Goal: Task Accomplishment & Management: Manage account settings

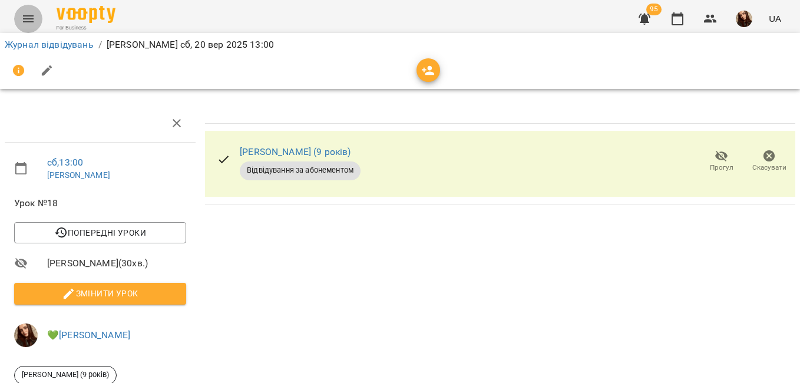
click at [28, 19] on icon "Menu" at bounding box center [28, 18] width 11 height 7
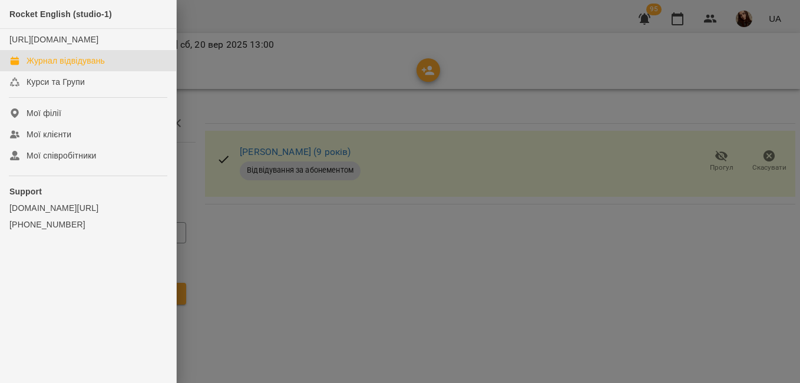
click at [83, 67] on div "Журнал відвідувань" at bounding box center [66, 61] width 78 height 12
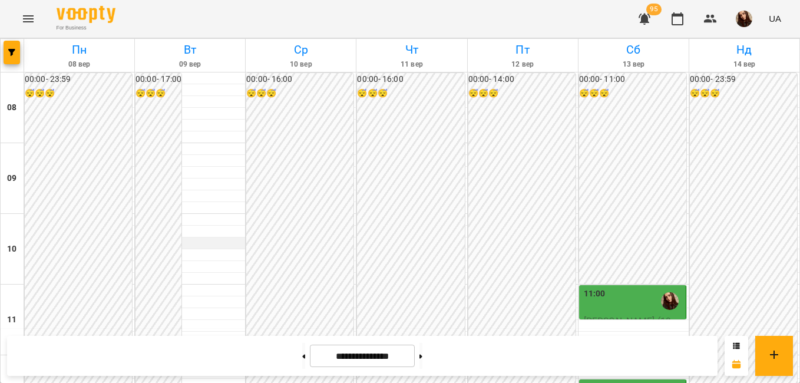
scroll to position [520, 0]
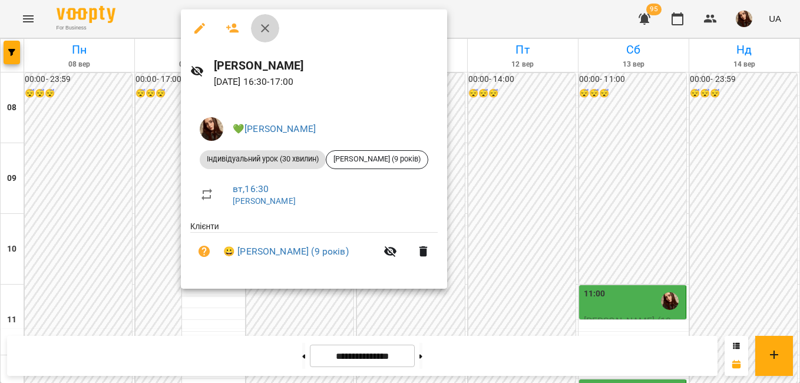
click at [265, 29] on icon "button" at bounding box center [265, 28] width 8 height 8
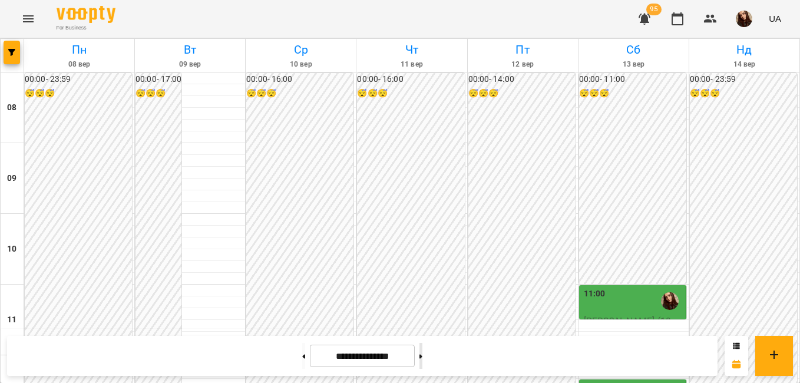
click at [423, 352] on button at bounding box center [421, 356] width 3 height 26
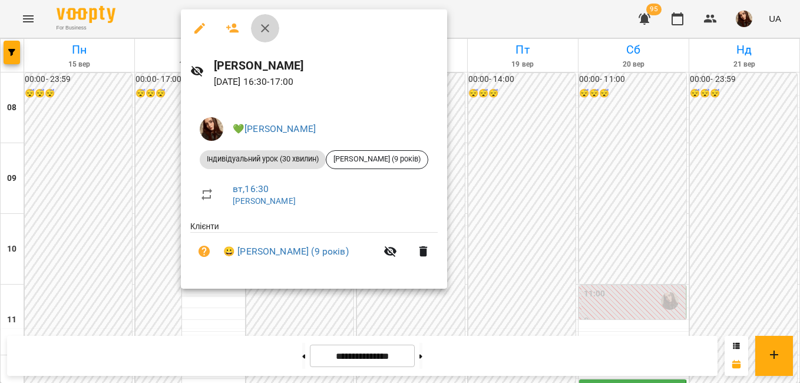
click at [271, 27] on icon "button" at bounding box center [265, 28] width 14 height 14
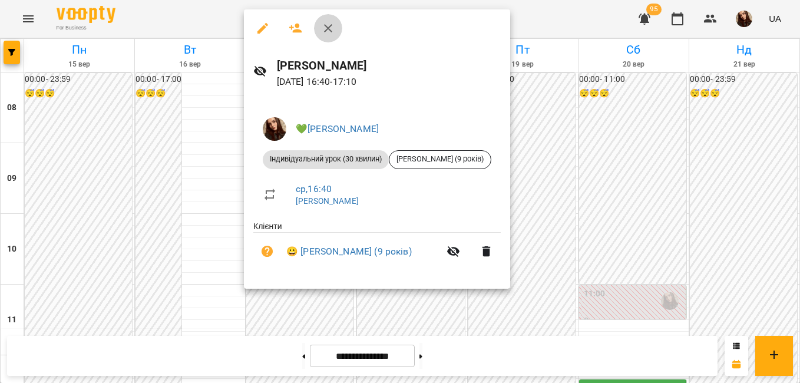
click at [334, 31] on icon "button" at bounding box center [328, 28] width 14 height 14
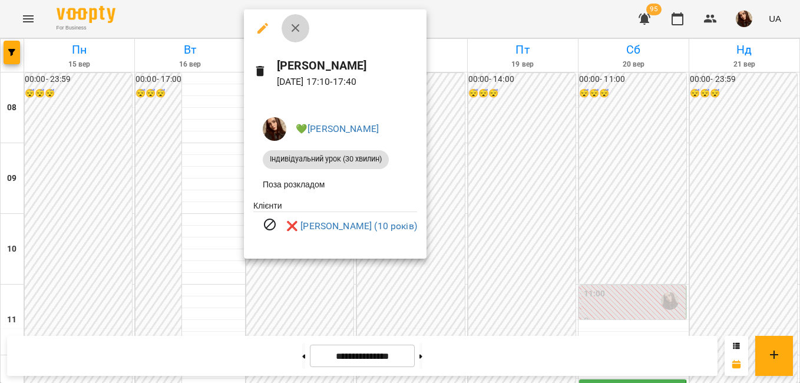
click at [299, 31] on icon "button" at bounding box center [296, 28] width 14 height 14
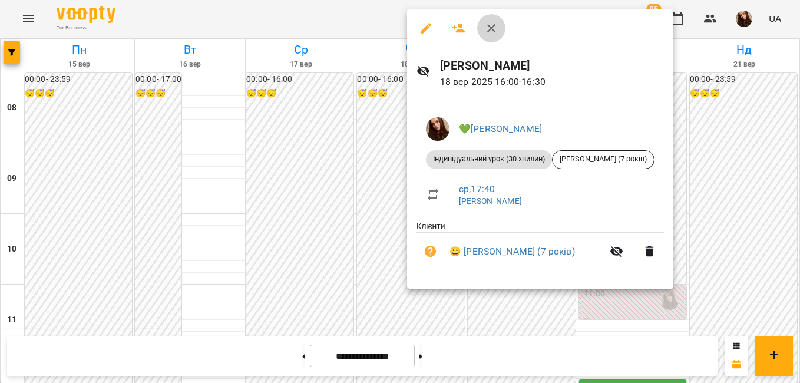
click at [489, 25] on icon "button" at bounding box center [491, 28] width 8 height 8
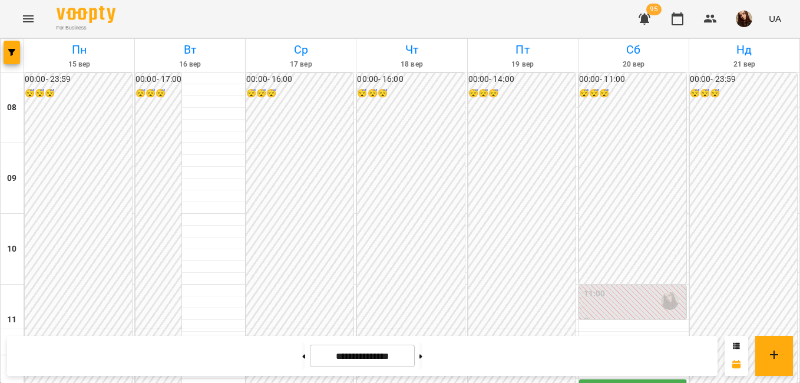
scroll to position [599, 0]
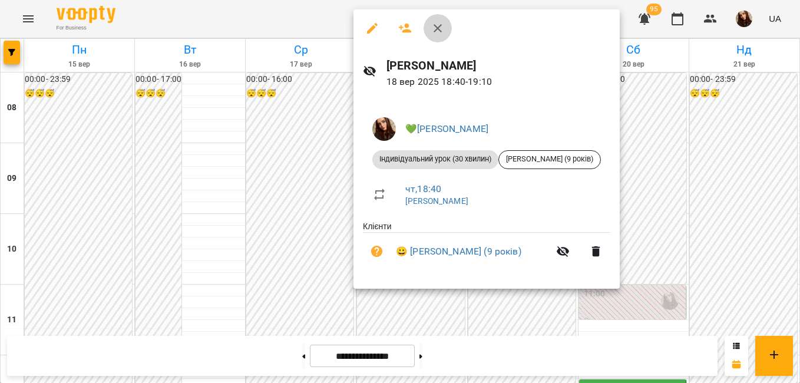
click at [437, 29] on icon "button" at bounding box center [438, 28] width 8 height 8
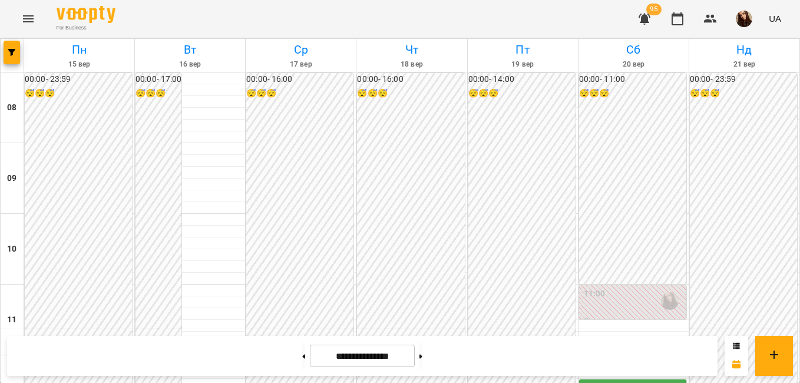
scroll to position [273, 0]
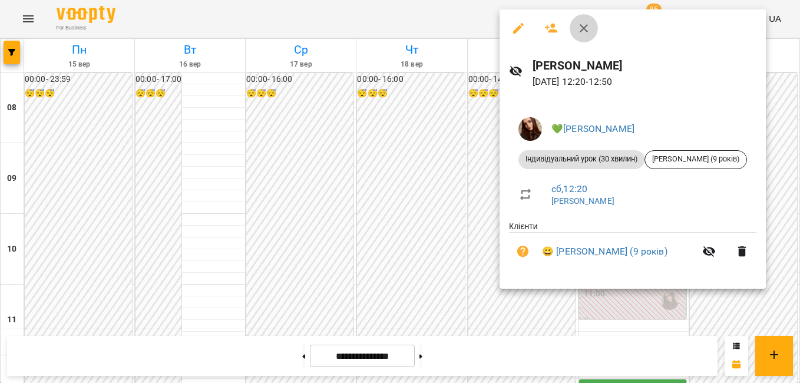
click at [586, 30] on icon "button" at bounding box center [584, 28] width 8 height 8
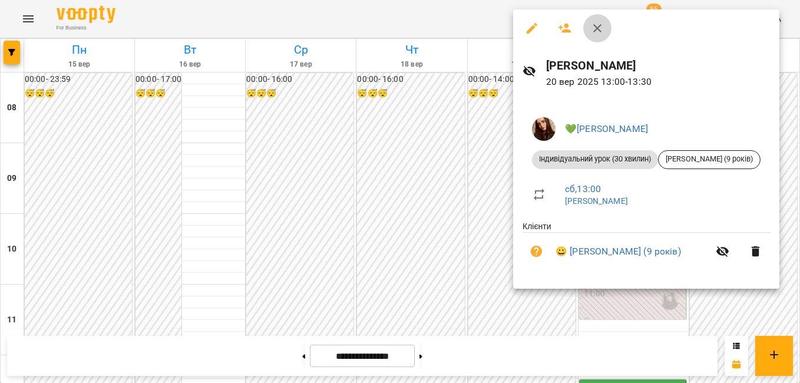
click at [591, 37] on button "button" at bounding box center [598, 28] width 28 height 28
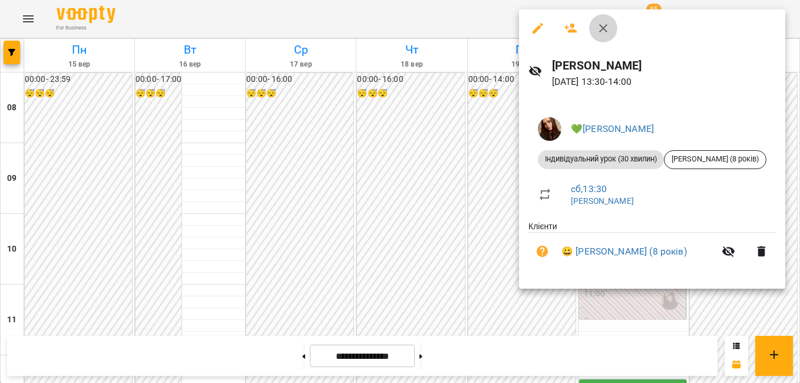
click at [601, 32] on icon "button" at bounding box center [603, 28] width 8 height 8
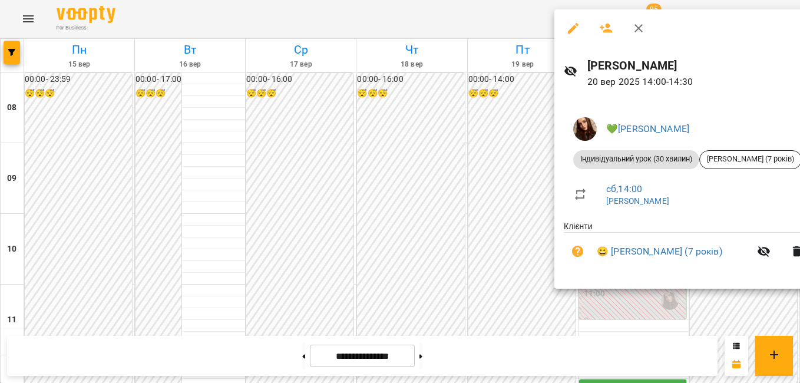
click at [642, 28] on icon "button" at bounding box center [639, 28] width 14 height 14
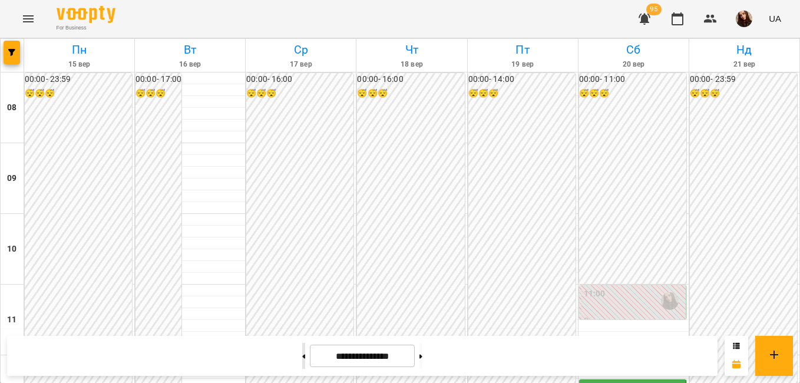
click at [302, 352] on button at bounding box center [303, 356] width 3 height 26
type input "**********"
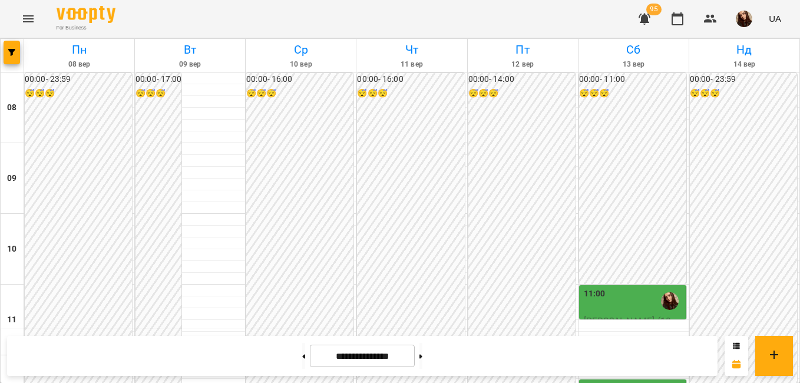
scroll to position [259, 0]
click at [750, 25] on img "button" at bounding box center [744, 19] width 17 height 17
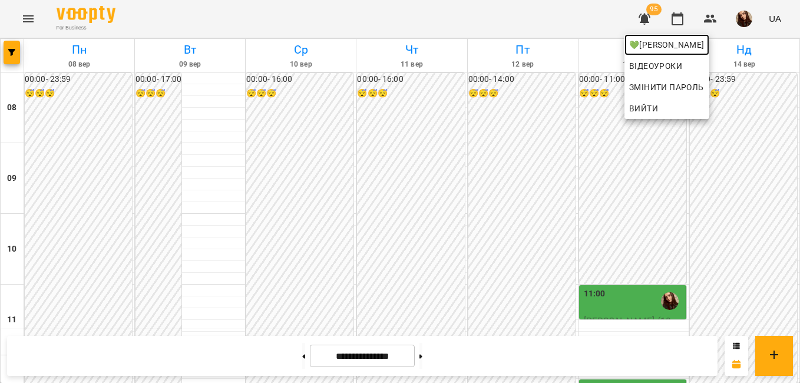
click at [705, 41] on span "💚[PERSON_NAME]" at bounding box center [666, 45] width 75 height 14
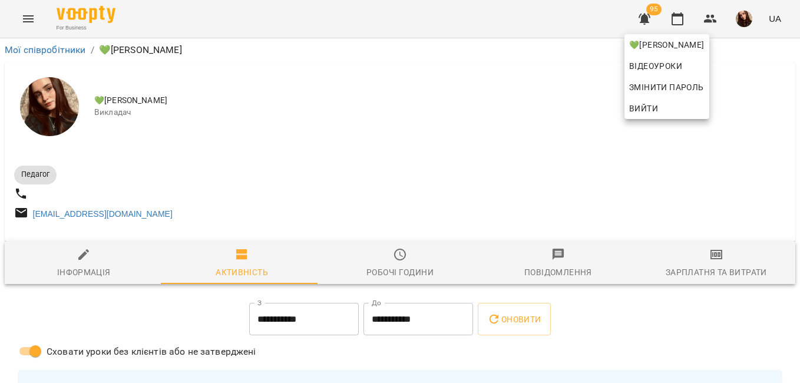
click at [381, 276] on div at bounding box center [400, 191] width 800 height 383
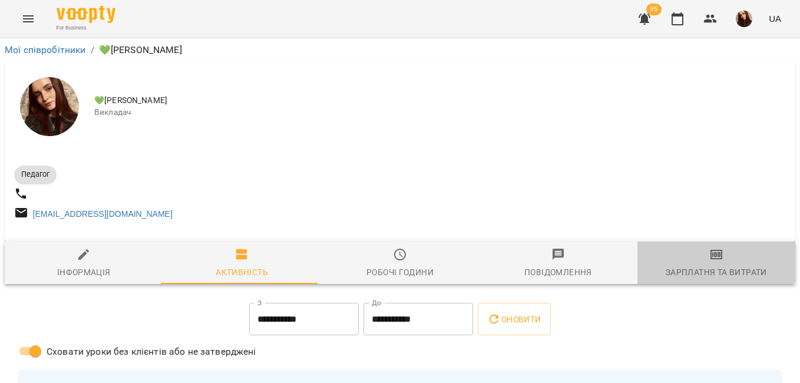
click at [713, 257] on icon "button" at bounding box center [717, 254] width 8 height 5
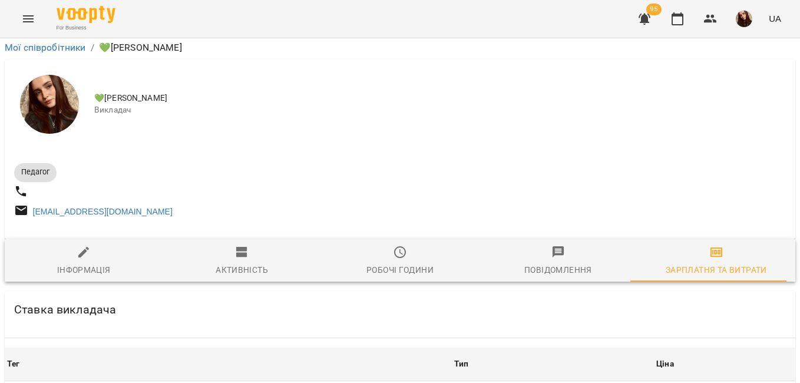
scroll to position [456, 0]
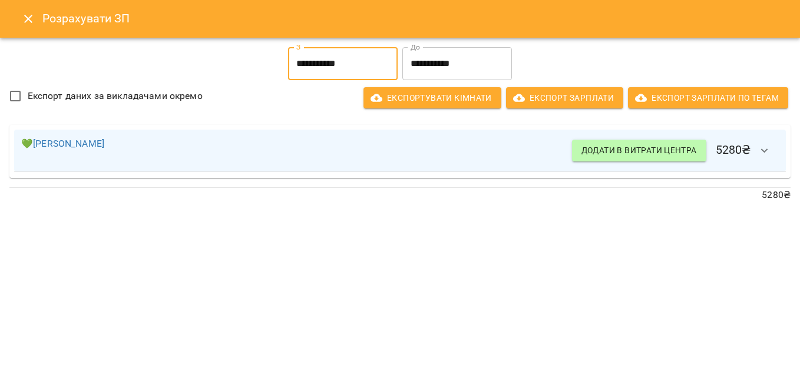
click at [345, 69] on input "**********" at bounding box center [343, 63] width 110 height 33
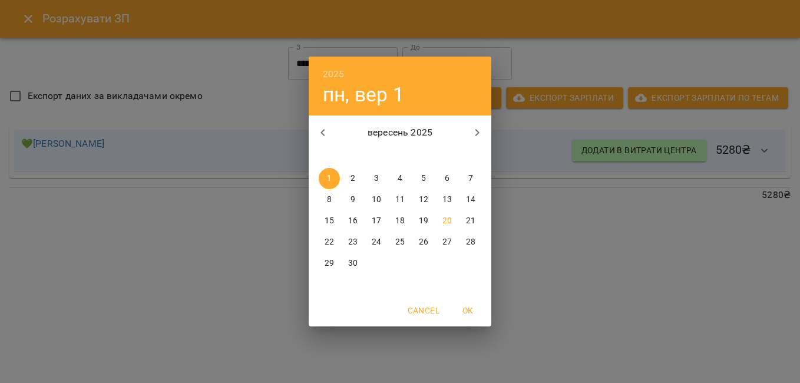
click at [324, 219] on span "15" at bounding box center [329, 221] width 21 height 12
type input "**********"
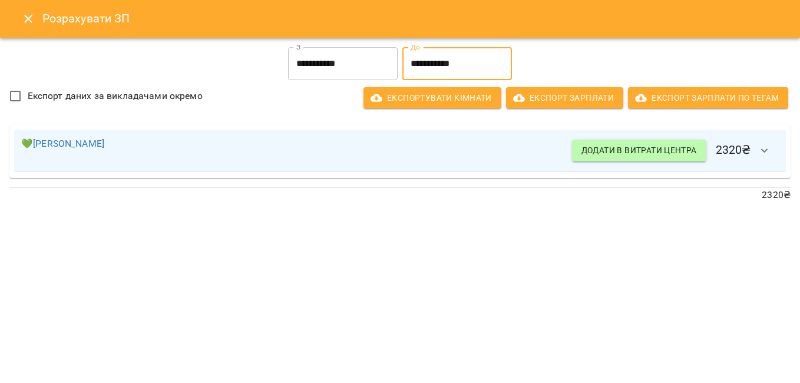
click at [446, 72] on input "**********" at bounding box center [458, 63] width 110 height 33
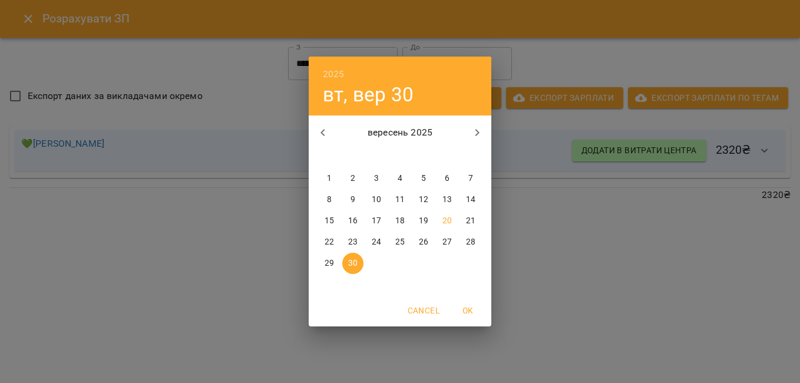
click at [449, 224] on p "20" at bounding box center [447, 221] width 9 height 12
type input "**********"
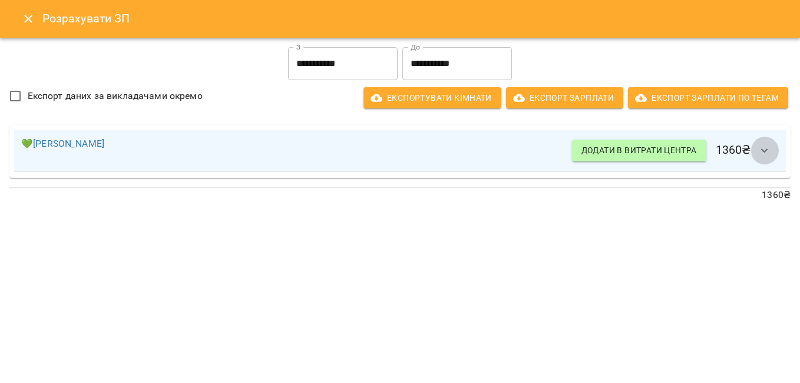
click at [768, 156] on icon "button" at bounding box center [765, 151] width 14 height 14
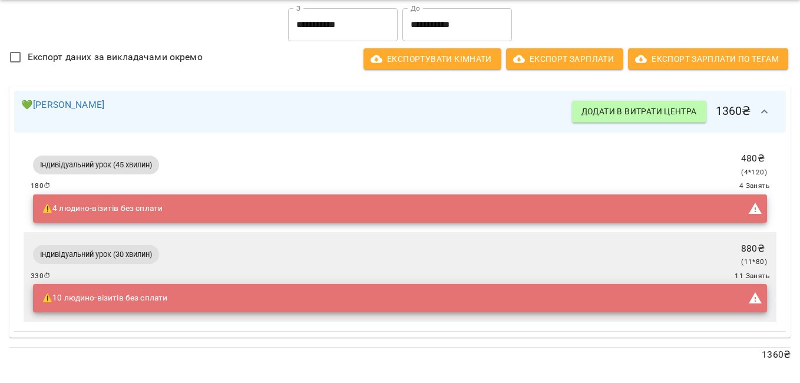
scroll to position [0, 0]
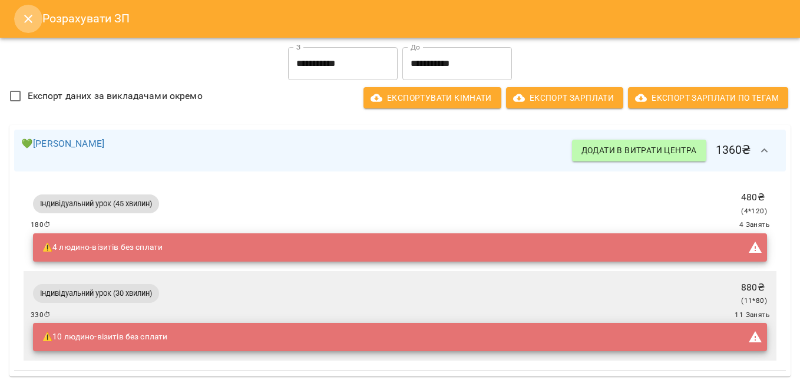
click at [29, 14] on icon "Close" at bounding box center [28, 19] width 14 height 14
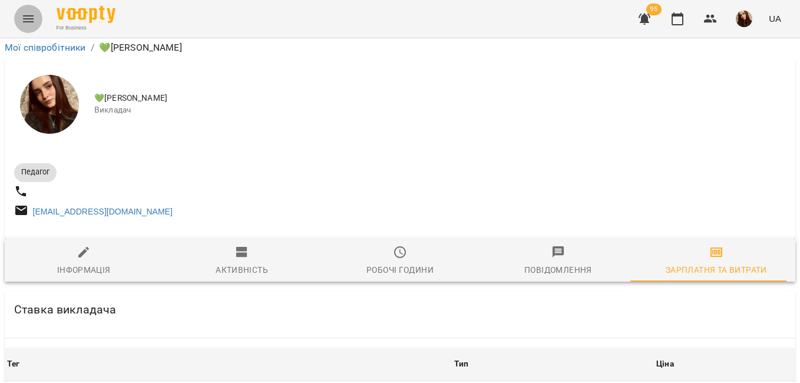
click at [29, 14] on icon "Menu" at bounding box center [28, 19] width 14 height 14
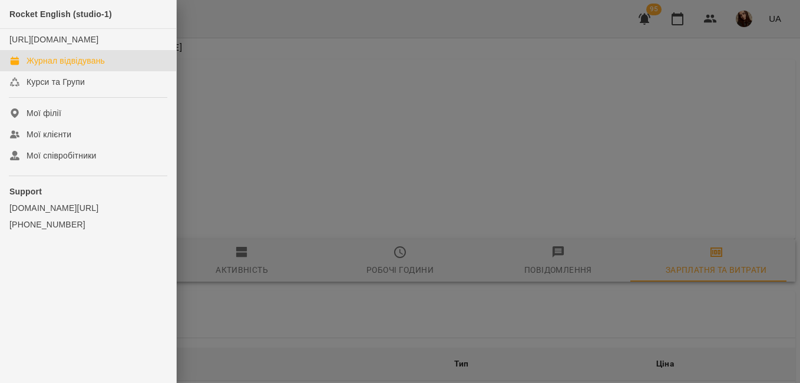
click at [48, 67] on div "Журнал відвідувань" at bounding box center [66, 61] width 78 height 12
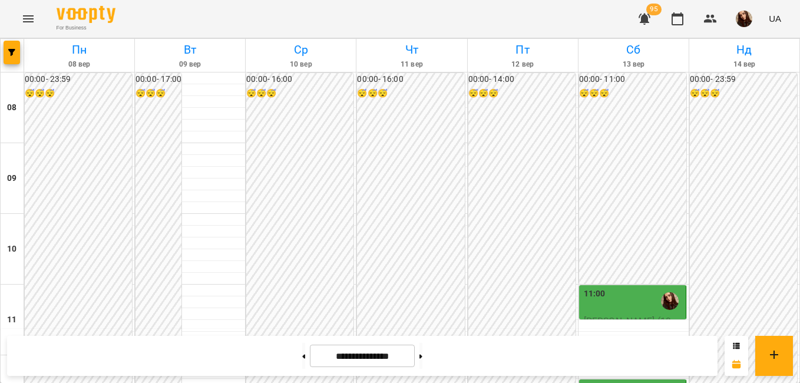
scroll to position [295, 0]
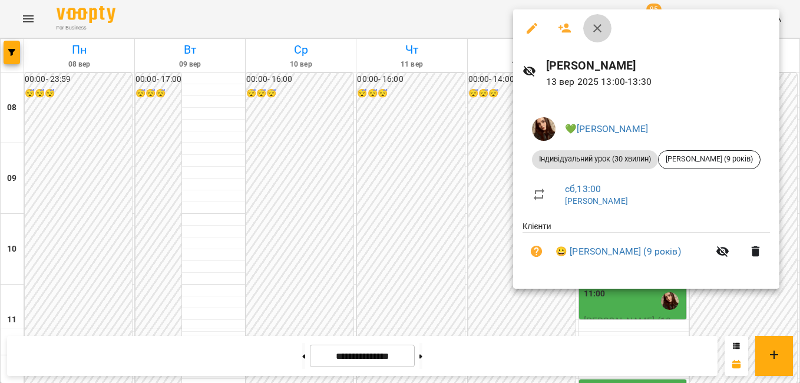
click at [593, 27] on icon "button" at bounding box center [598, 28] width 14 height 14
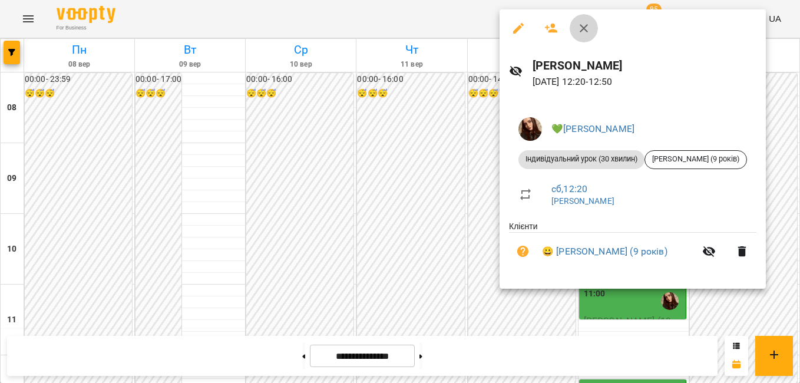
click at [590, 29] on icon "button" at bounding box center [584, 28] width 14 height 14
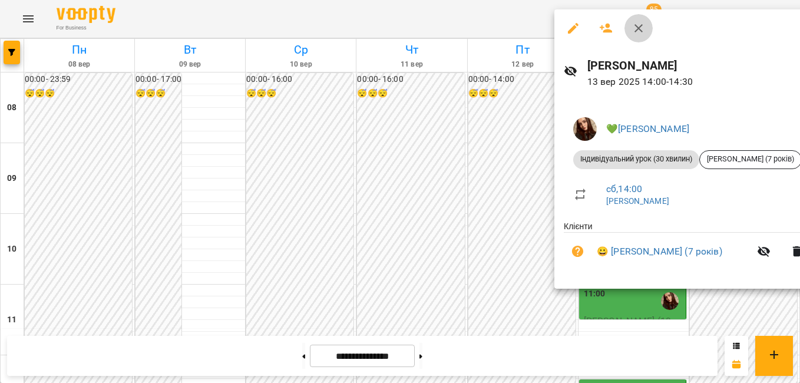
click at [632, 24] on icon "button" at bounding box center [639, 28] width 14 height 14
